Goal: Book appointment/travel/reservation

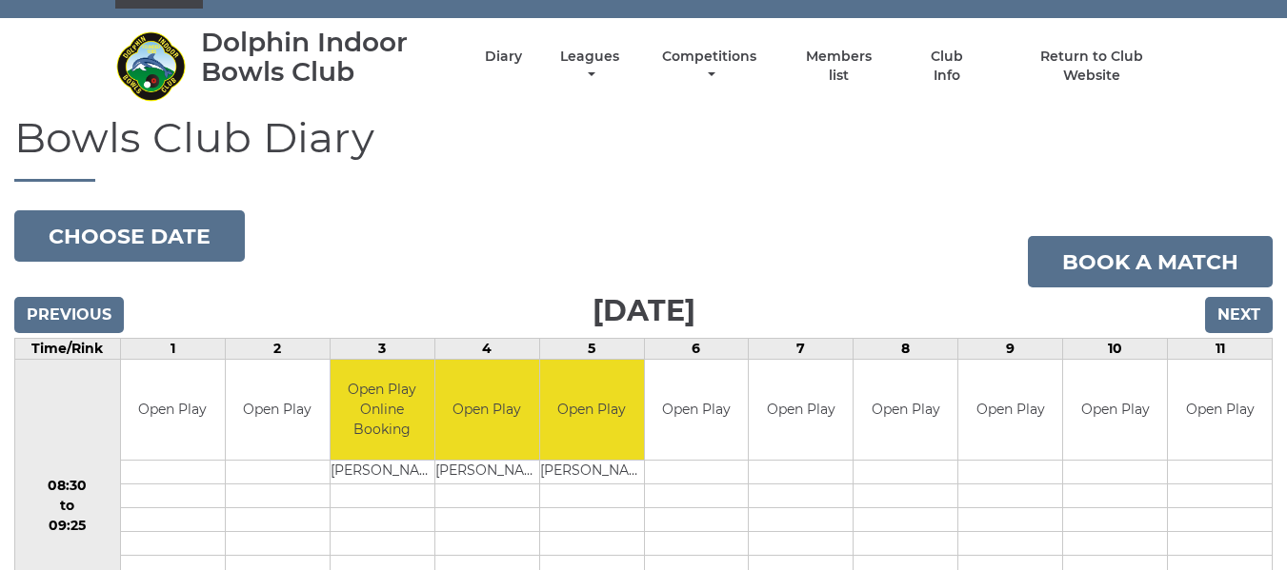
scroll to position [10, 0]
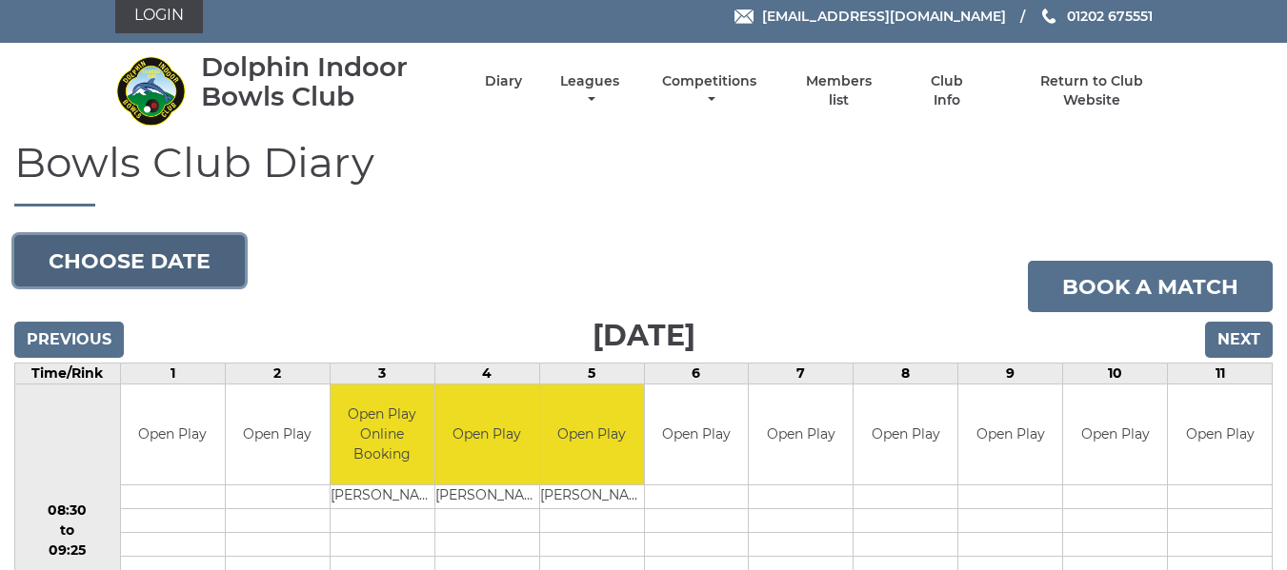
click at [145, 253] on button "Choose date" at bounding box center [129, 260] width 230 height 51
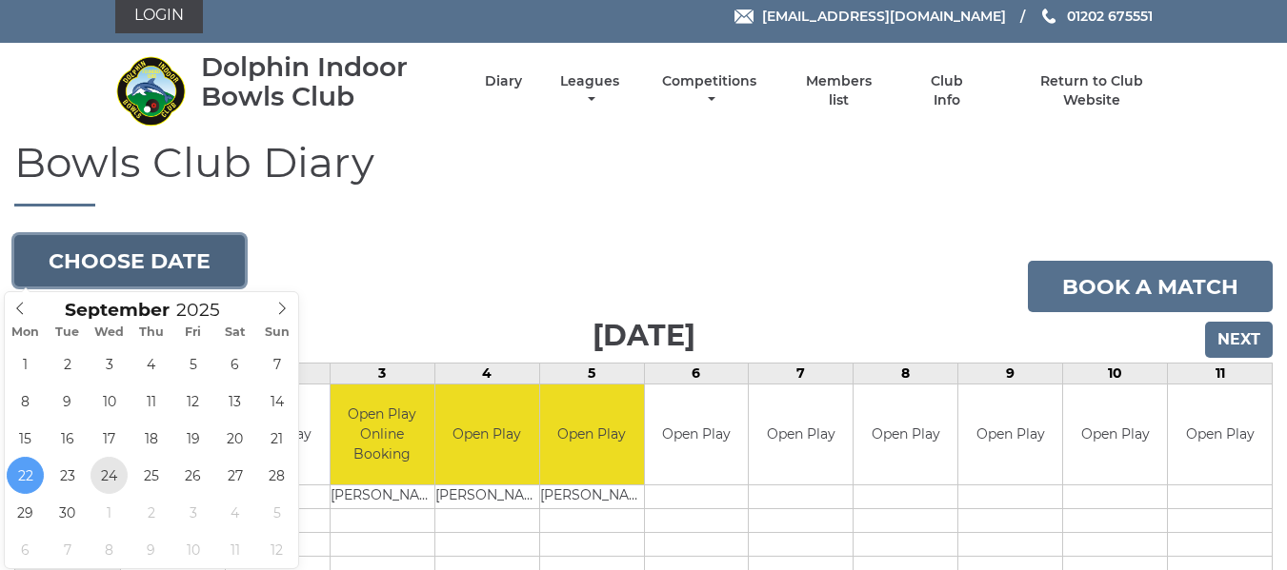
type input "2025-09-24"
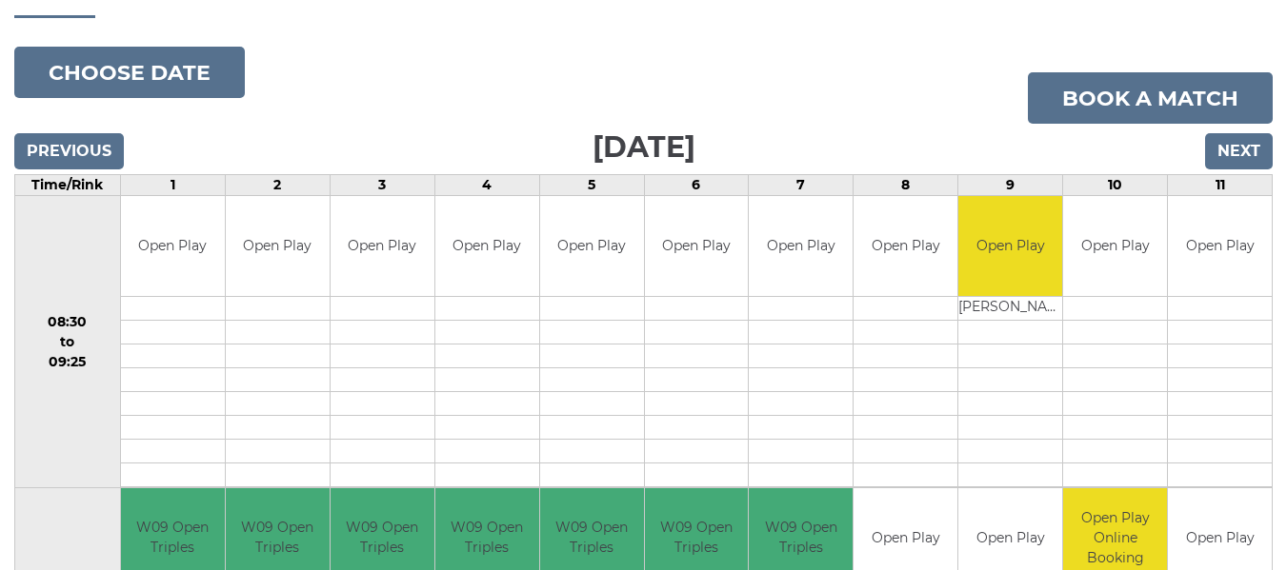
scroll to position [190, 0]
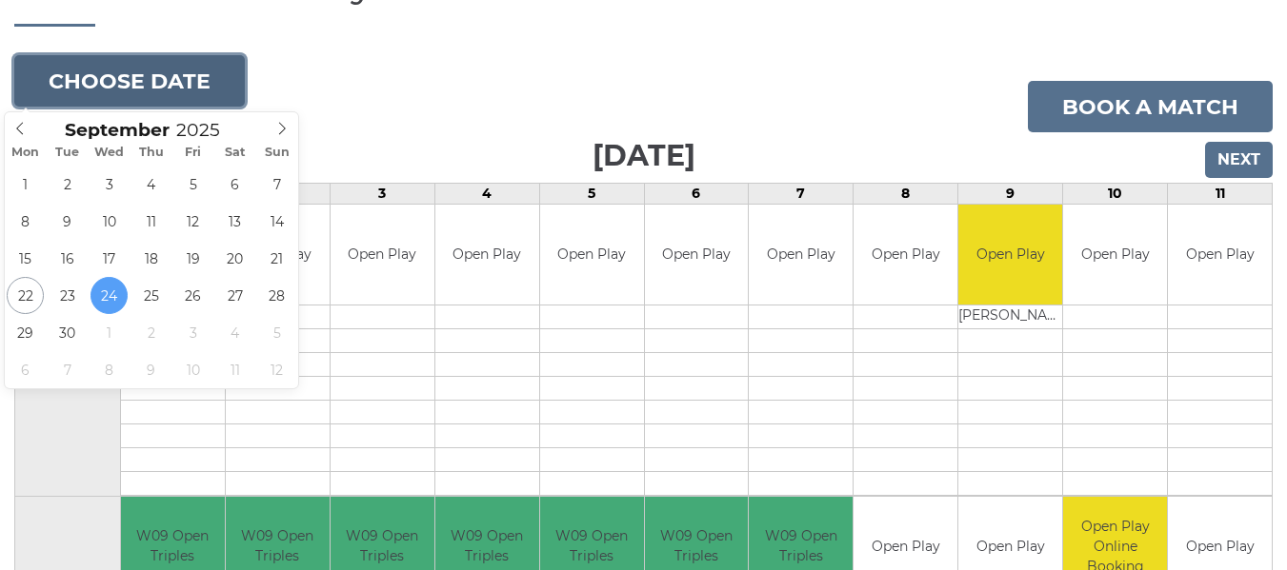
click at [177, 82] on button "Choose date" at bounding box center [129, 80] width 230 height 51
type input "2025-09-22"
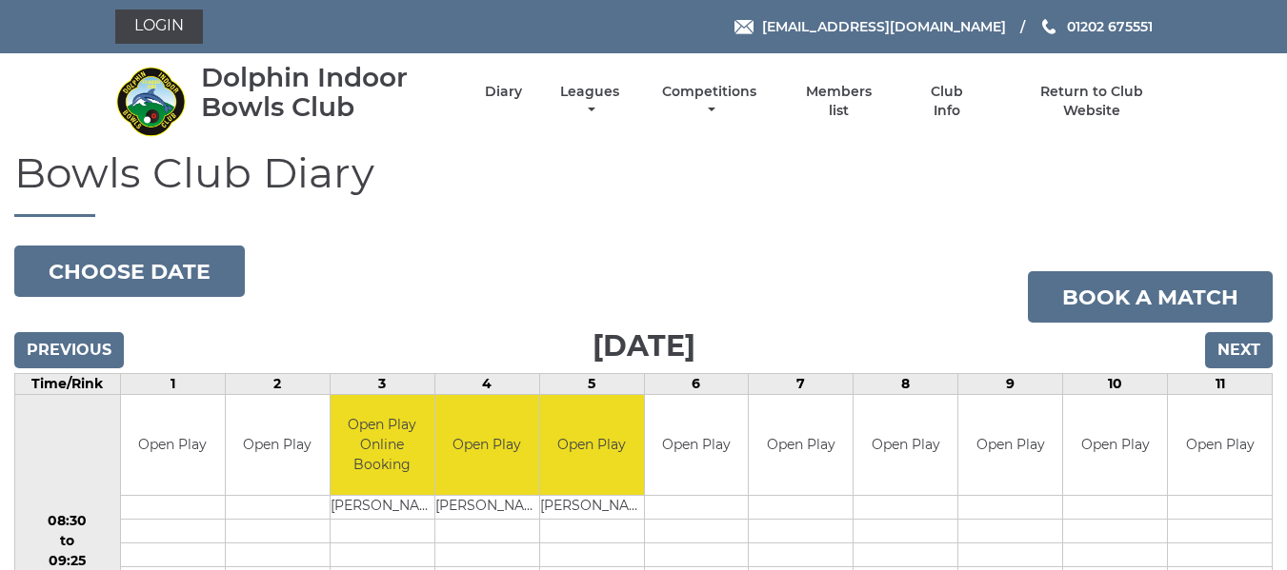
click at [1250, 346] on input "Next" at bounding box center [1239, 350] width 68 height 36
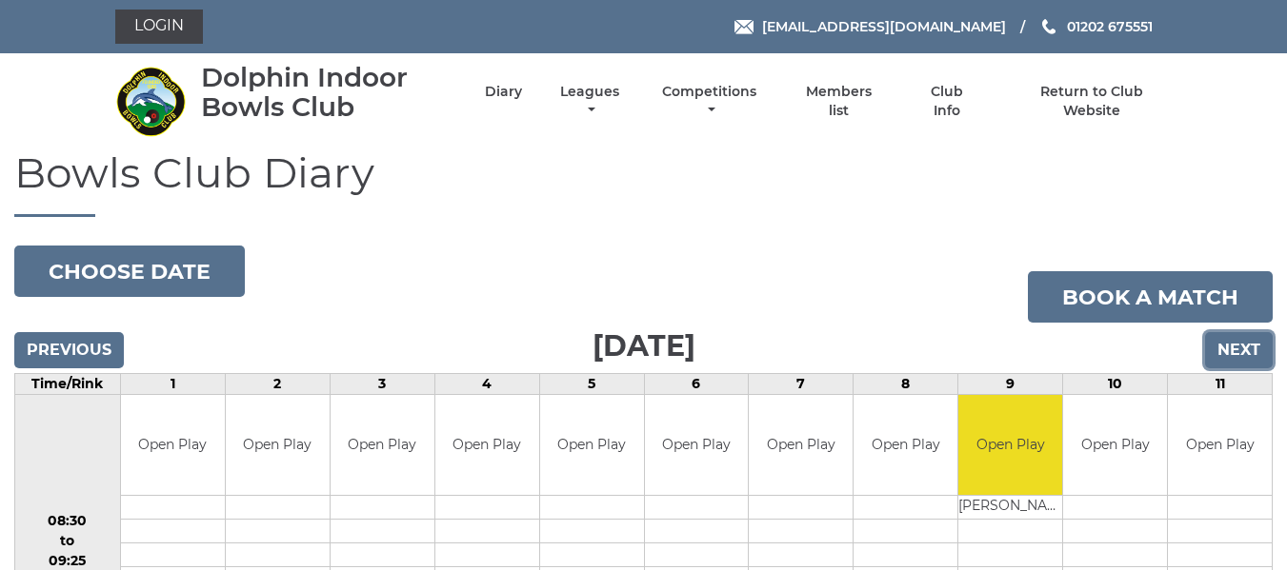
drag, startPoint x: 0, startPoint y: 0, endPoint x: 1227, endPoint y: 348, distance: 1275.7
click at [1227, 348] on input "Next" at bounding box center [1239, 350] width 68 height 36
click at [1227, 349] on input "Next" at bounding box center [1239, 350] width 68 height 36
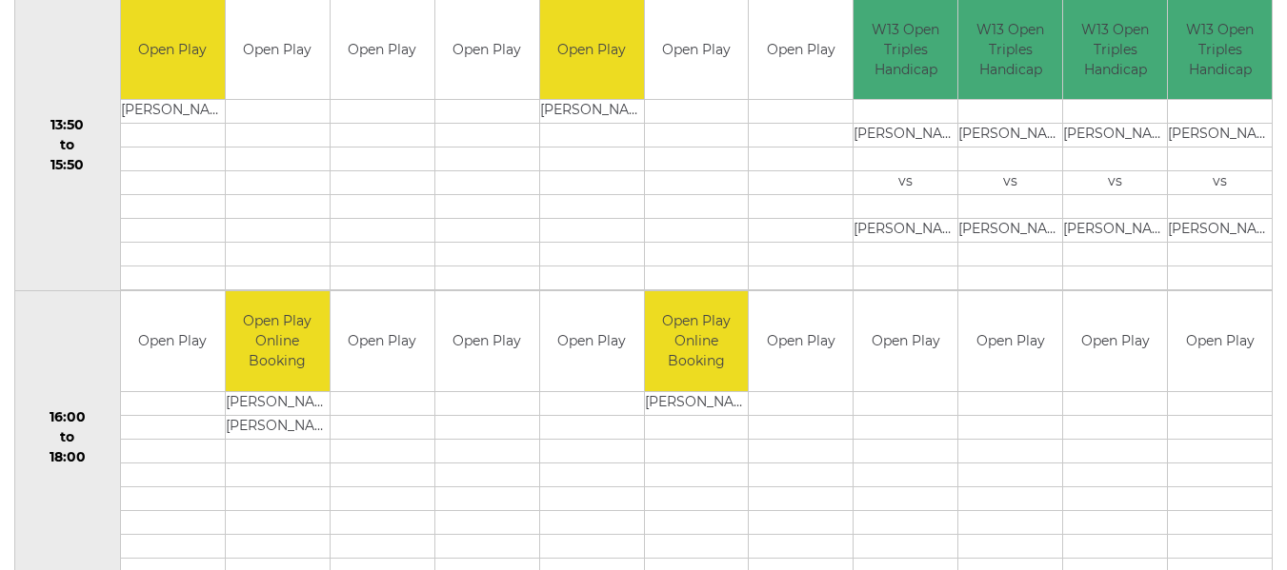
scroll to position [1238, 0]
